Goal: Information Seeking & Learning: Learn about a topic

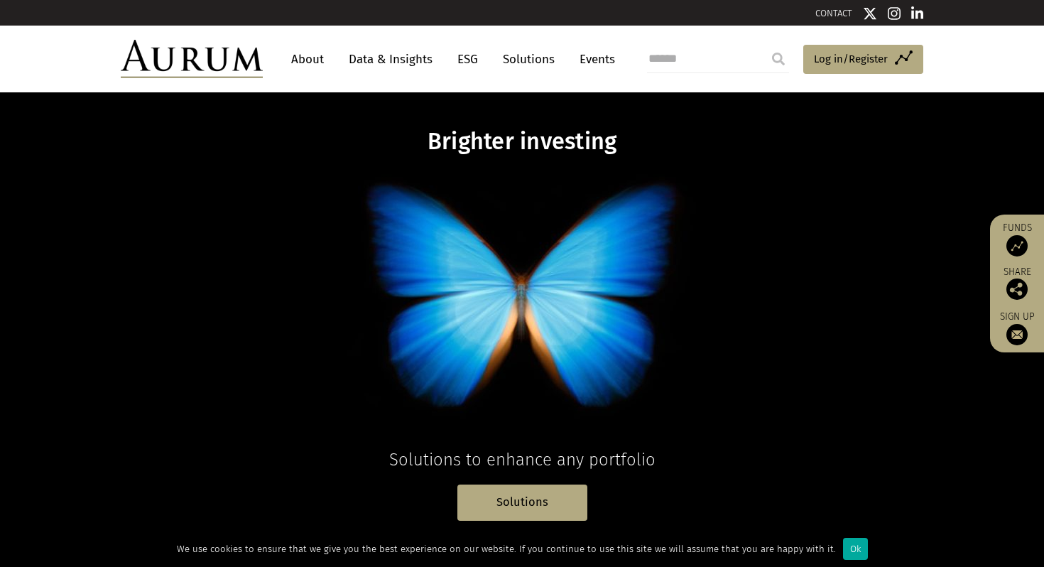
click at [302, 57] on link "About" at bounding box center [307, 59] width 47 height 26
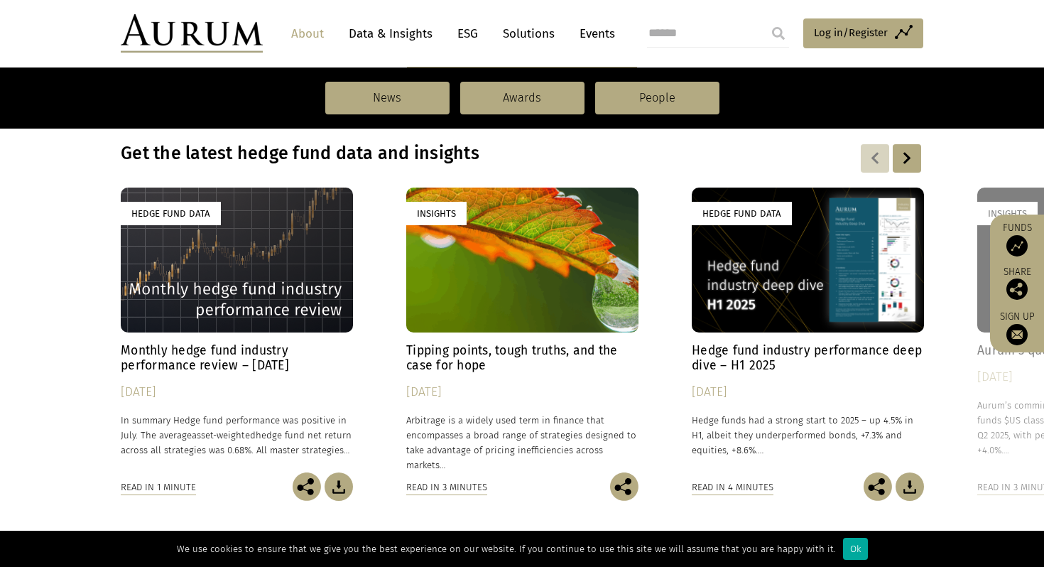
scroll to position [983, 0]
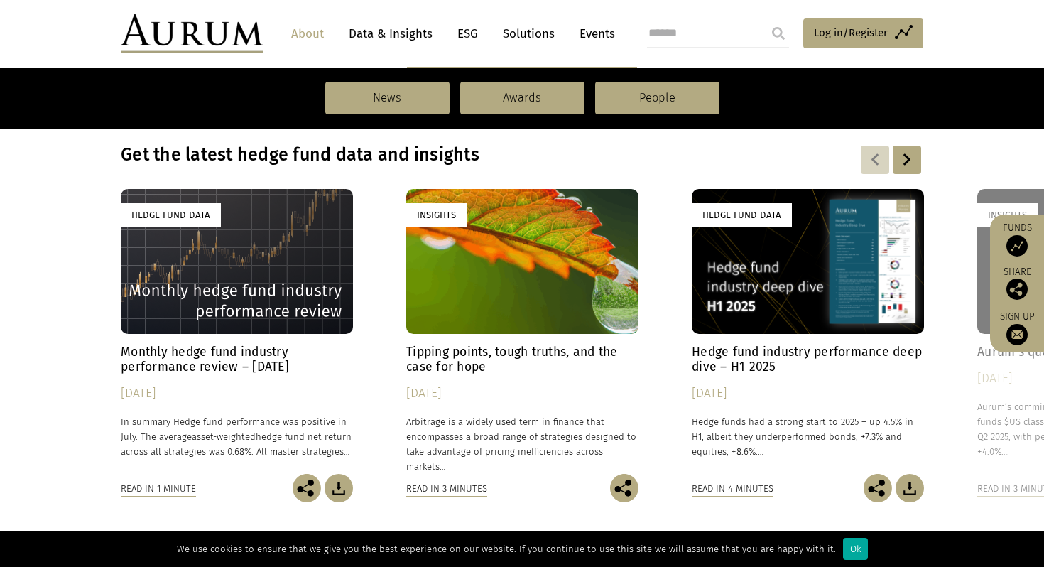
click at [277, 362] on h4 "Monthly hedge fund industry performance review – [DATE]" at bounding box center [237, 359] width 232 height 30
